Goal: Task Accomplishment & Management: Manage account settings

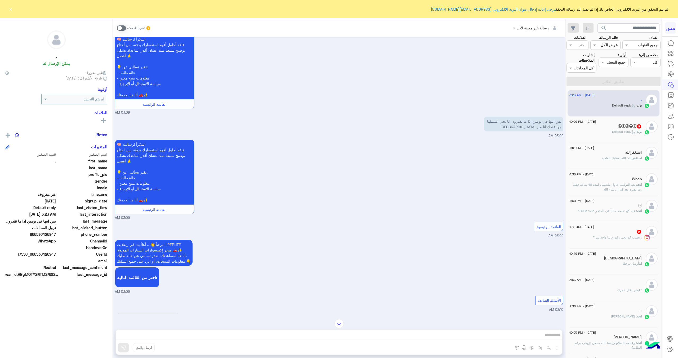
scroll to position [132, 0]
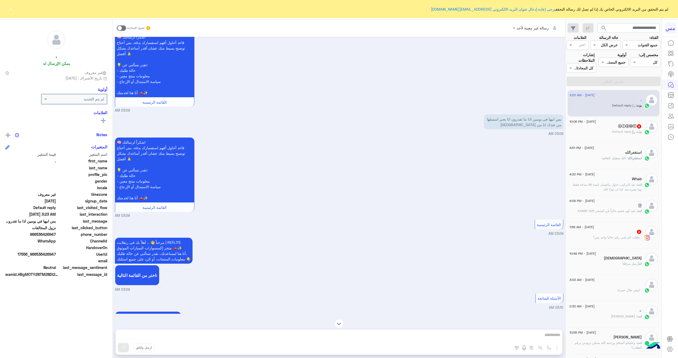
click at [285, 125] on div "ⒶⓛⒶⓦⓎ 9" at bounding box center [606, 127] width 72 height 6
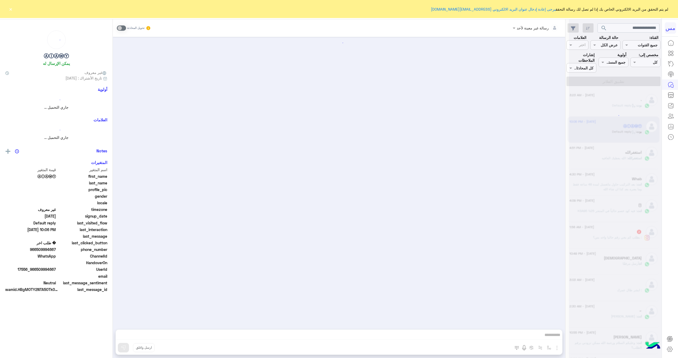
scroll to position [712, 0]
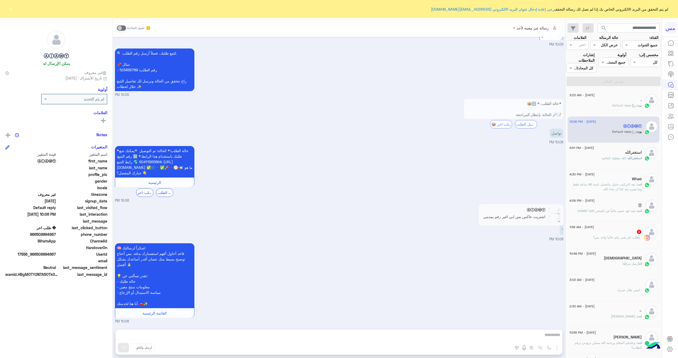
click at [285, 205] on app-msgs-reply-image "ⒶⓛⒶⓦⓎ اشتريت عاكس بس ابي اغير رقم يمديني او لا" at bounding box center [521, 214] width 85 height 21
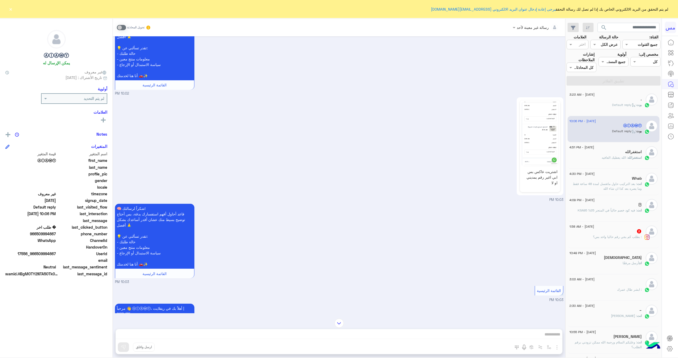
scroll to position [13, 0]
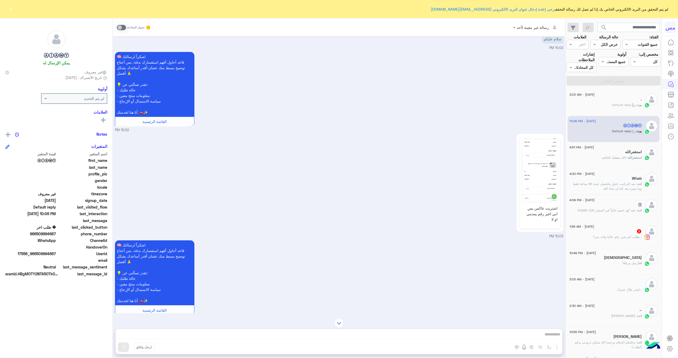
click at [285, 175] on img at bounding box center [540, 170] width 38 height 64
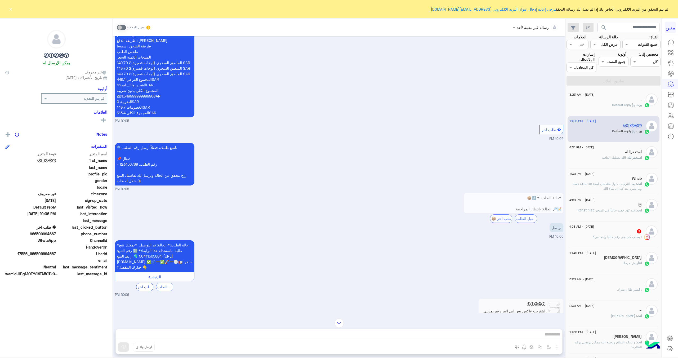
scroll to position [712, 0]
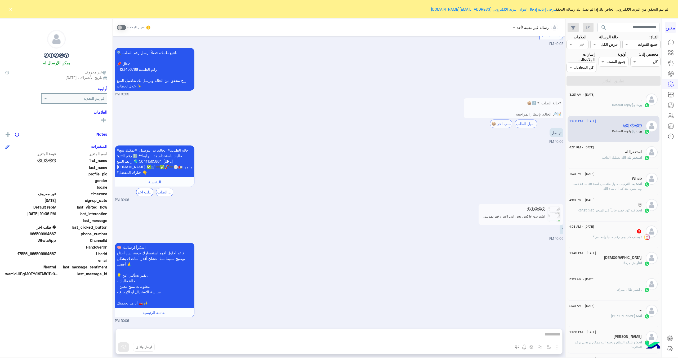
click at [285, 205] on div "رسالة غير معينة لأحد تحويل المحادثة [DATE] سلام عليكم 10:02 PM 🧠 شكراً لرسالتك!…" at bounding box center [339, 189] width 453 height 341
click at [120, 30] on div "تحويل المحادثة" at bounding box center [134, 28] width 34 height 10
click at [122, 29] on span at bounding box center [121, 27] width 9 height 5
click at [253, 205] on div "رسالة غير معينة لأحد تحويل المحادثة [DATE] سلام عليكم 10:02 PM 🧠 شكراً لرسالتك!…" at bounding box center [339, 189] width 453 height 341
click at [119, 26] on span at bounding box center [121, 27] width 9 height 5
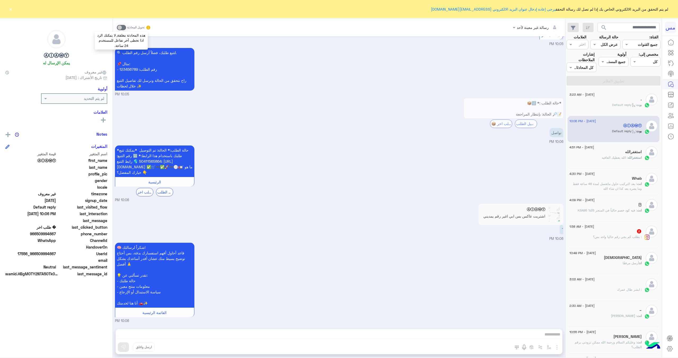
click at [119, 26] on span at bounding box center [121, 27] width 9 height 5
click at [285, 205] on app-msgs-reply-image "ⒶⓛⒶⓦⓎ اشتريت عاكس بس ابي اغير رقم يمديني او لا" at bounding box center [521, 214] width 85 height 21
click at [118, 28] on span at bounding box center [121, 27] width 9 height 5
drag, startPoint x: 55, startPoint y: 234, endPoint x: 31, endPoint y: 235, distance: 24.4
click at [31, 205] on span "966509994667" at bounding box center [30, 234] width 51 height 6
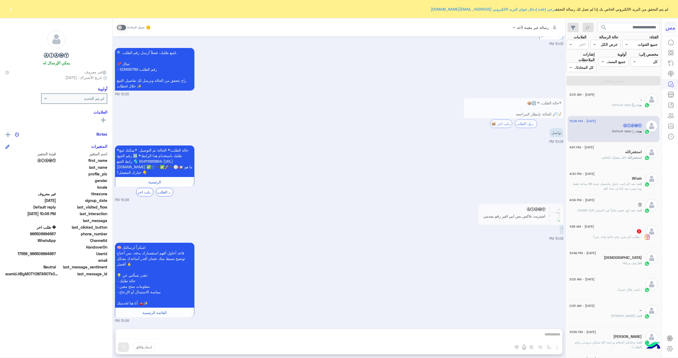
copy span "966509994667"
click at [285, 205] on icon at bounding box center [670, 349] width 6 height 6
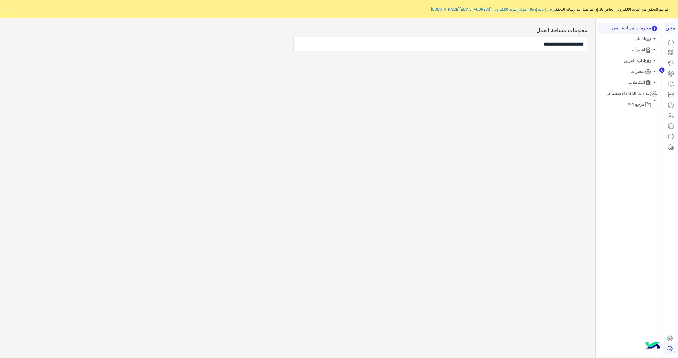
click at [285, 50] on span "arrow_drop_down" at bounding box center [655, 49] width 6 height 6
click at [285, 50] on span "arrow_drop_up" at bounding box center [655, 49] width 6 height 6
click at [285, 39] on span "arrow_drop_down" at bounding box center [655, 39] width 6 height 6
click at [285, 39] on span "arrow_drop_up" at bounding box center [655, 39] width 6 height 6
click at [285, 61] on span "arrow_drop_down" at bounding box center [655, 60] width 6 height 6
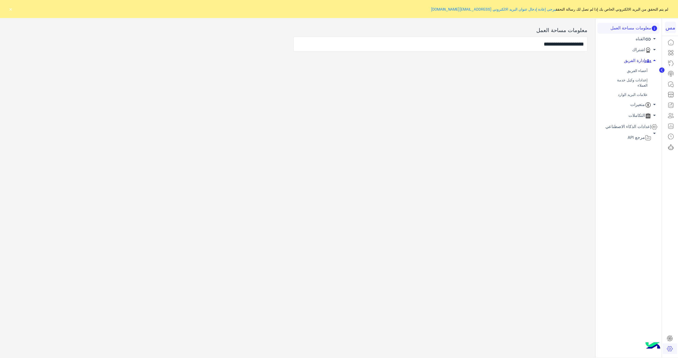
click at [285, 82] on link "إعدادات وكيل خدمة العملاء" at bounding box center [629, 83] width 62 height 15
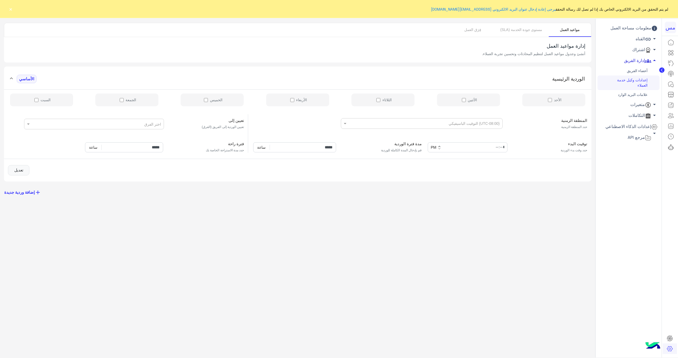
click at [285, 100] on div "الأحد الأثنين الثلاثاء الأربعاء الخميس الجمعة السبت" at bounding box center [298, 100] width 588 height 23
click at [21, 170] on button "تعديل" at bounding box center [18, 170] width 21 height 11
click at [285, 99] on label "الأحد" at bounding box center [554, 100] width 63 height 13
drag, startPoint x: 461, startPoint y: 101, endPoint x: 453, endPoint y: 103, distance: 8.4
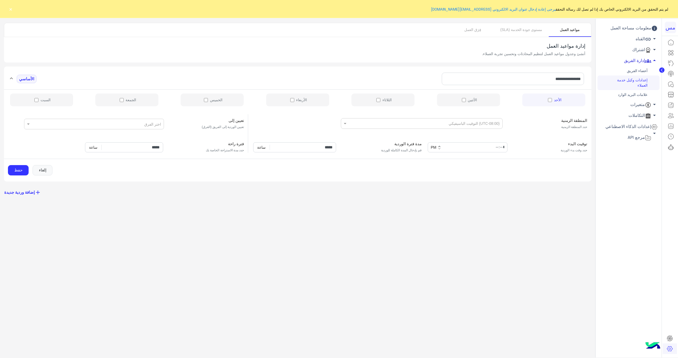
click at [285, 101] on label "الأثنين" at bounding box center [468, 100] width 63 height 13
drag, startPoint x: 396, startPoint y: 100, endPoint x: 389, endPoint y: 101, distance: 6.4
click at [285, 100] on label "الثلاثاء" at bounding box center [383, 100] width 63 height 13
click at [285, 98] on label "الأربعاء" at bounding box center [297, 100] width 63 height 13
click at [208, 97] on label "الخميس" at bounding box center [212, 100] width 63 height 13
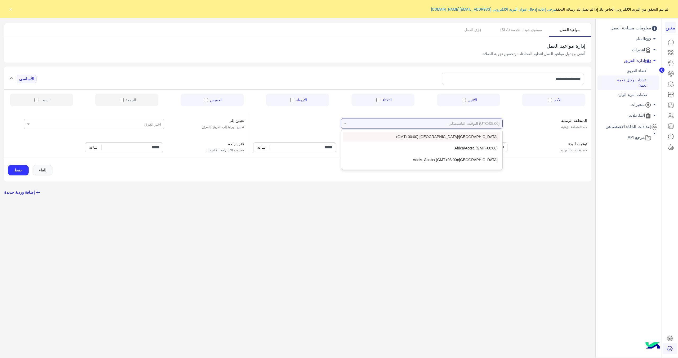
click at [285, 121] on input "text" at bounding box center [434, 122] width 131 height 5
type input "*"
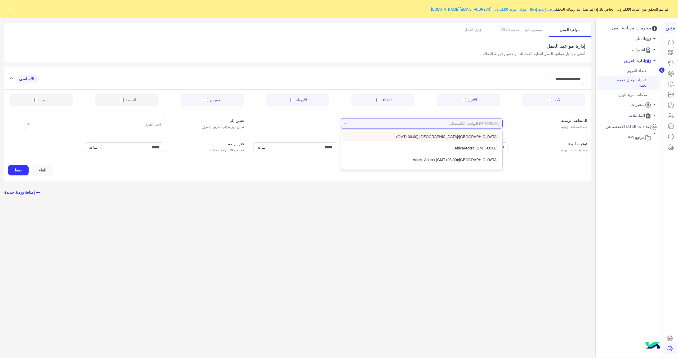
click at [285, 120] on div at bounding box center [421, 123] width 161 height 6
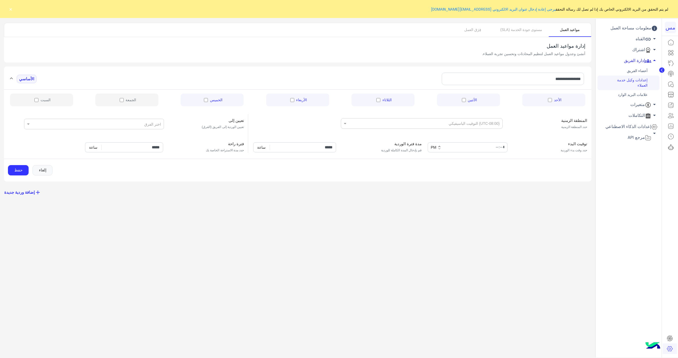
click at [285, 125] on div "المنطقة الزمنية حدد المنطقة الزمنية (UTC-08:00) التوقيت الباسيفيكي" at bounding box center [421, 121] width 339 height 15
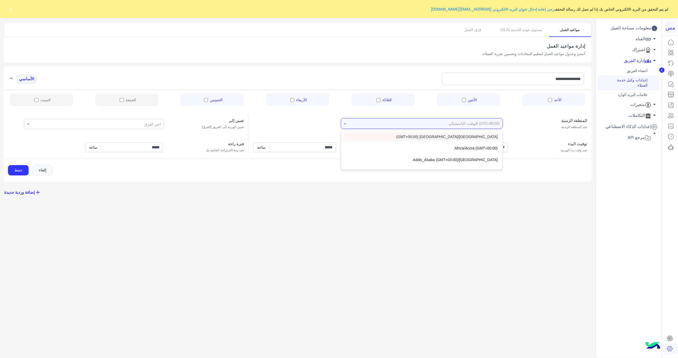
click at [285, 127] on div "(UTC-08:00) التوقيت الباسيفيكي" at bounding box center [422, 123] width 162 height 11
type input "*"
type input "******"
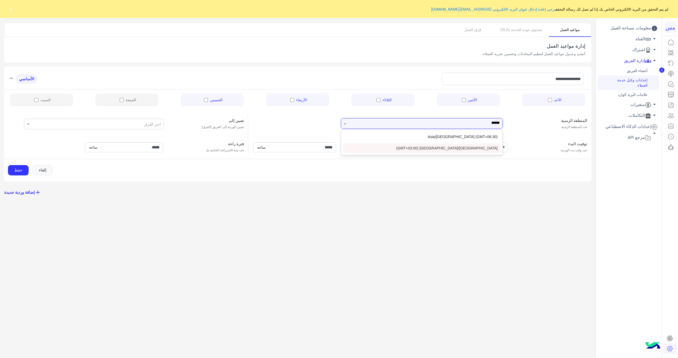
click at [285, 147] on div "[GEOGRAPHIC_DATA]/[GEOGRAPHIC_DATA] (GMT+03:00)" at bounding box center [421, 148] width 157 height 10
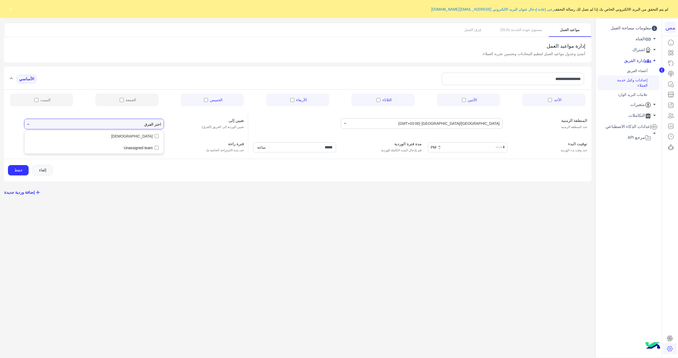
click at [142, 124] on div at bounding box center [96, 124] width 131 height 10
click at [154, 126] on input "text" at bounding box center [153, 124] width 15 height 10
click at [285, 148] on span "keyboard_arrow_down" at bounding box center [439, 148] width 4 height 2
click at [285, 148] on input "*****" at bounding box center [468, 147] width 80 height 10
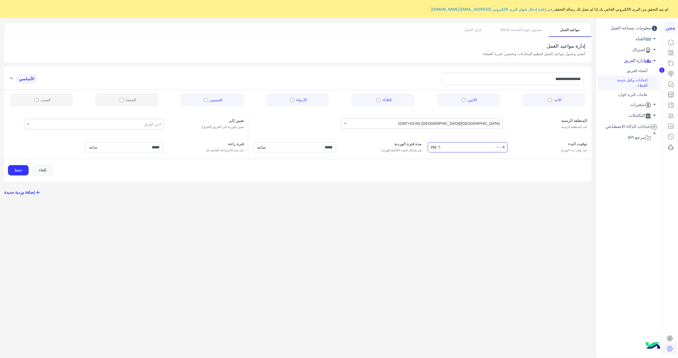
type input "*****"
click at [285, 148] on input "*****" at bounding box center [294, 147] width 83 height 10
drag, startPoint x: 315, startPoint y: 147, endPoint x: 326, endPoint y: 151, distance: 12.3
click at [285, 151] on input "*****" at bounding box center [294, 147] width 83 height 10
type input "****"
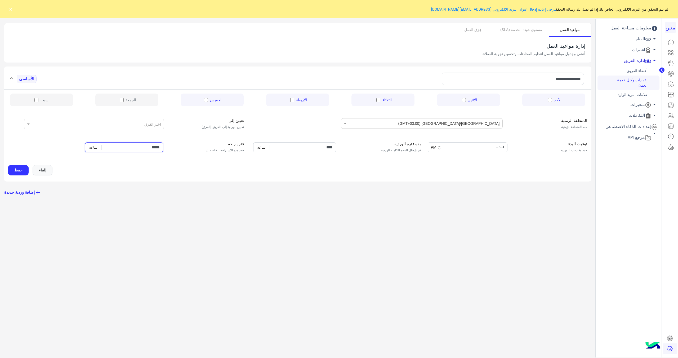
drag, startPoint x: 147, startPoint y: 149, endPoint x: 154, endPoint y: 148, distance: 7.2
click at [154, 148] on input "*****" at bounding box center [124, 147] width 78 height 10
type input "*****"
click at [13, 173] on button "حفظ" at bounding box center [18, 170] width 21 height 11
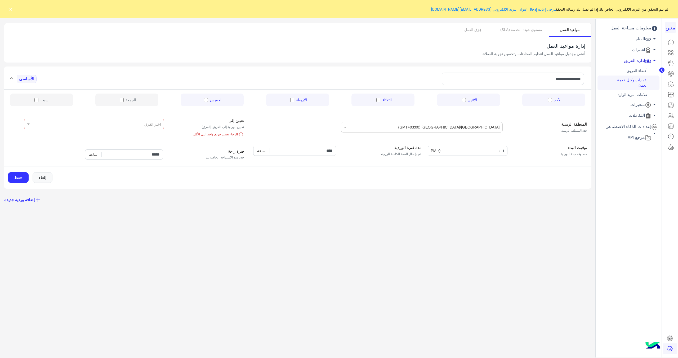
click at [116, 126] on div at bounding box center [96, 124] width 131 height 10
click at [147, 138] on span "[DEMOGRAPHIC_DATA]" at bounding box center [132, 136] width 42 height 5
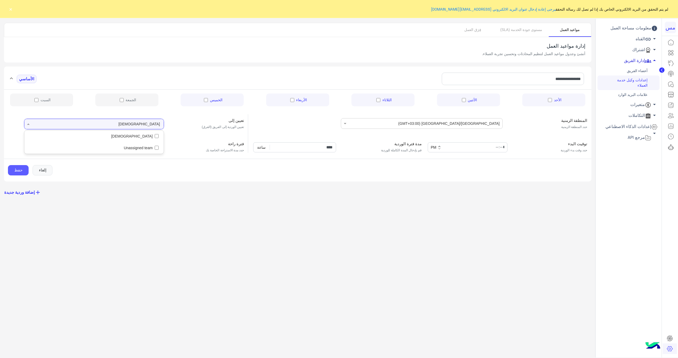
click at [20, 172] on button "حفظ" at bounding box center [18, 170] width 21 height 11
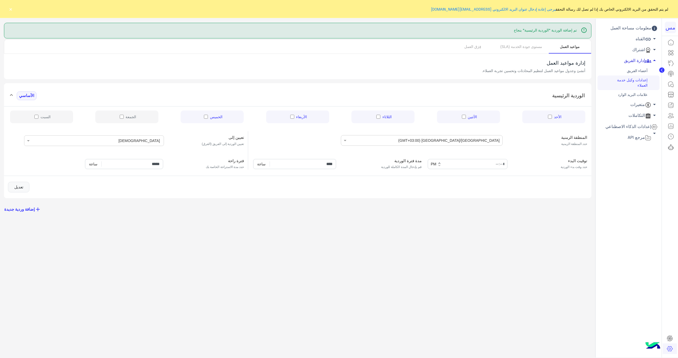
type input "*****"
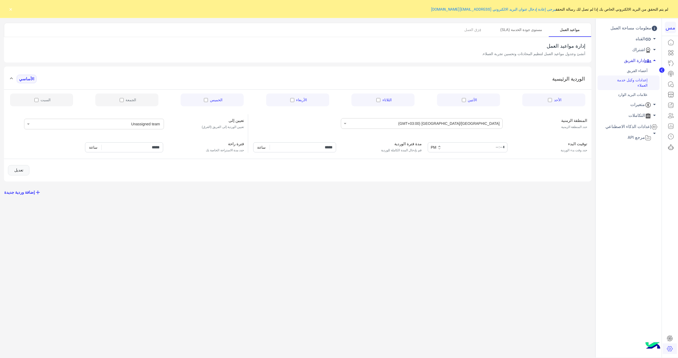
click at [285, 30] on link "مستوى جودة الخدمة (SLA)" at bounding box center [521, 30] width 55 height 14
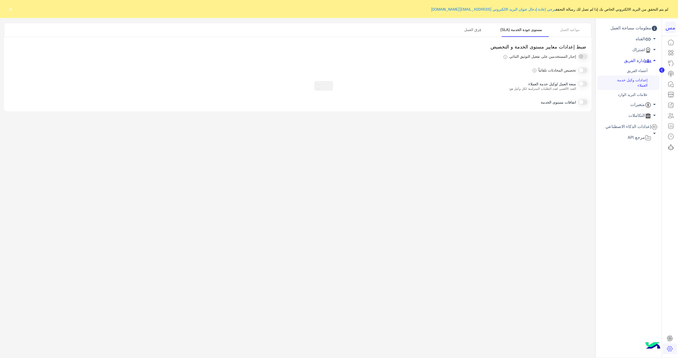
click at [285, 32] on link "فِرَق العمل" at bounding box center [473, 30] width 42 height 14
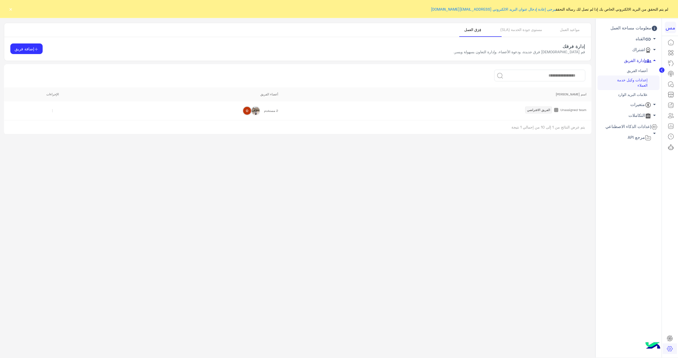
click at [49, 110] on img at bounding box center [52, 111] width 8 height 8
click at [50, 110] on img at bounding box center [52, 111] width 8 height 8
click at [285, 32] on link "مواعيد العمل" at bounding box center [570, 30] width 42 height 14
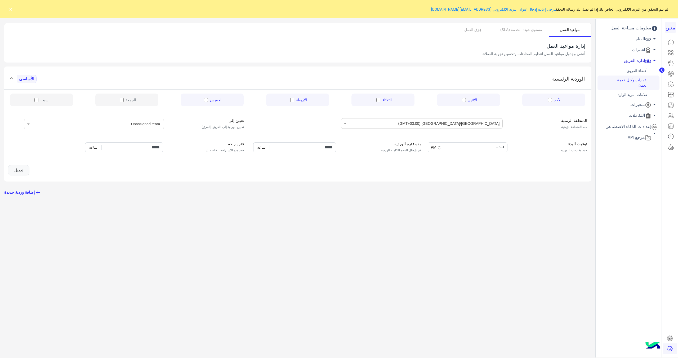
click at [11, 11] on button "×" at bounding box center [10, 8] width 5 height 5
